Goal: Obtain resource: Download file/media

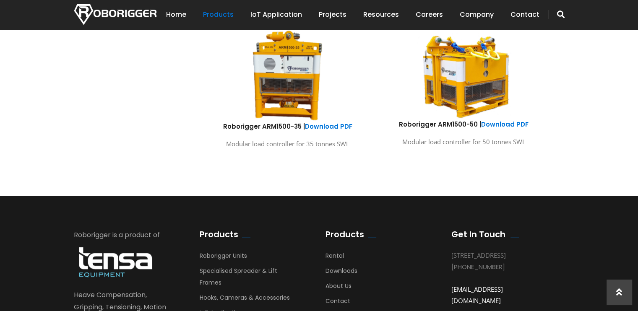
scroll to position [588, 0]
drag, startPoint x: 228, startPoint y: 128, endPoint x: 256, endPoint y: 128, distance: 28.5
click at [256, 128] on h6 "Roborigger ARM1500-35 | Download PDF" at bounding box center [288, 126] width 164 height 9
drag, startPoint x: 256, startPoint y: 128, endPoint x: 220, endPoint y: 128, distance: 36.1
click at [220, 128] on h6 "Roborigger ARM1500-35 | Download PDF" at bounding box center [288, 126] width 164 height 9
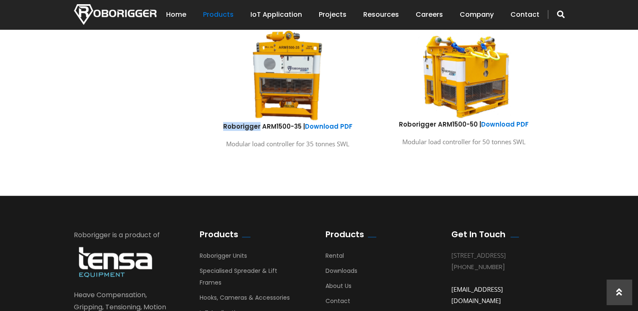
copy h6 "Roborigger"
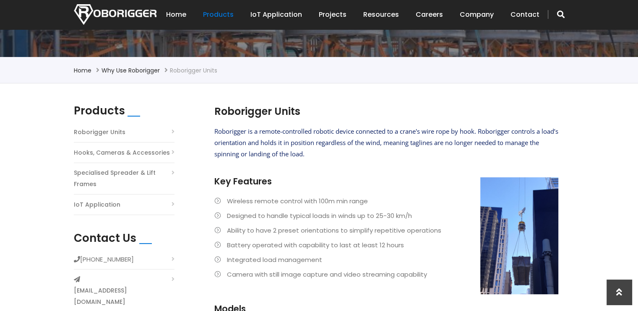
scroll to position [168, 0]
drag, startPoint x: 317, startPoint y: 115, endPoint x: 279, endPoint y: 115, distance: 37.8
click at [279, 115] on h2 "Roborigger Units" at bounding box center [387, 112] width 344 height 14
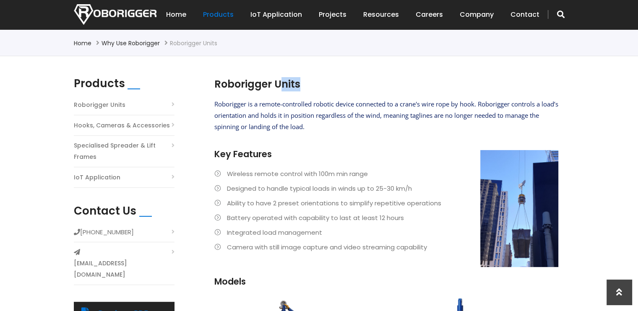
scroll to position [210, 0]
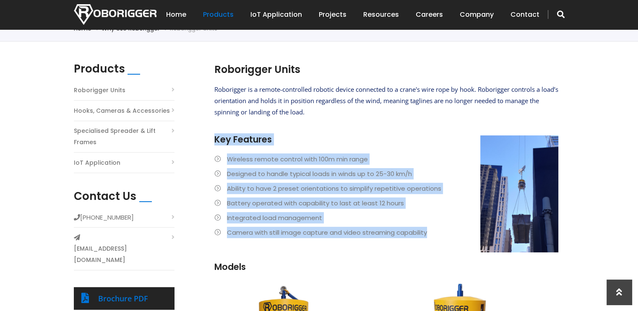
drag, startPoint x: 434, startPoint y: 234, endPoint x: 217, endPoint y: 136, distance: 238.6
click at [217, 136] on div "Roborigger is a remote-controlled robotic device connected to a crane's wire ro…" at bounding box center [387, 172] width 344 height 177
copy div "Key Features Wireless remote control with 100m min range Designed to handle typ…"
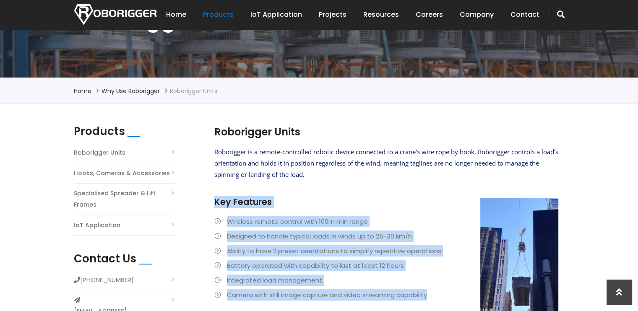
scroll to position [126, 0]
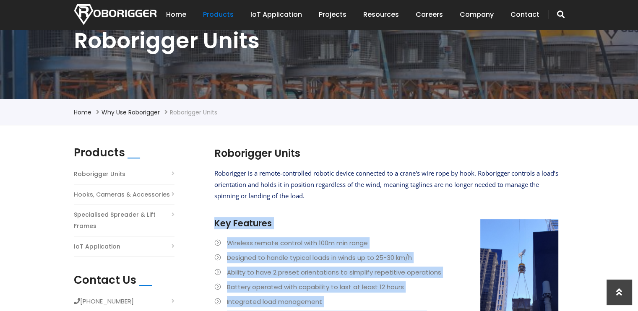
click at [394, 241] on li "Wireless remote control with 100m min range" at bounding box center [387, 243] width 344 height 11
